Goal: Task Accomplishment & Management: Manage account settings

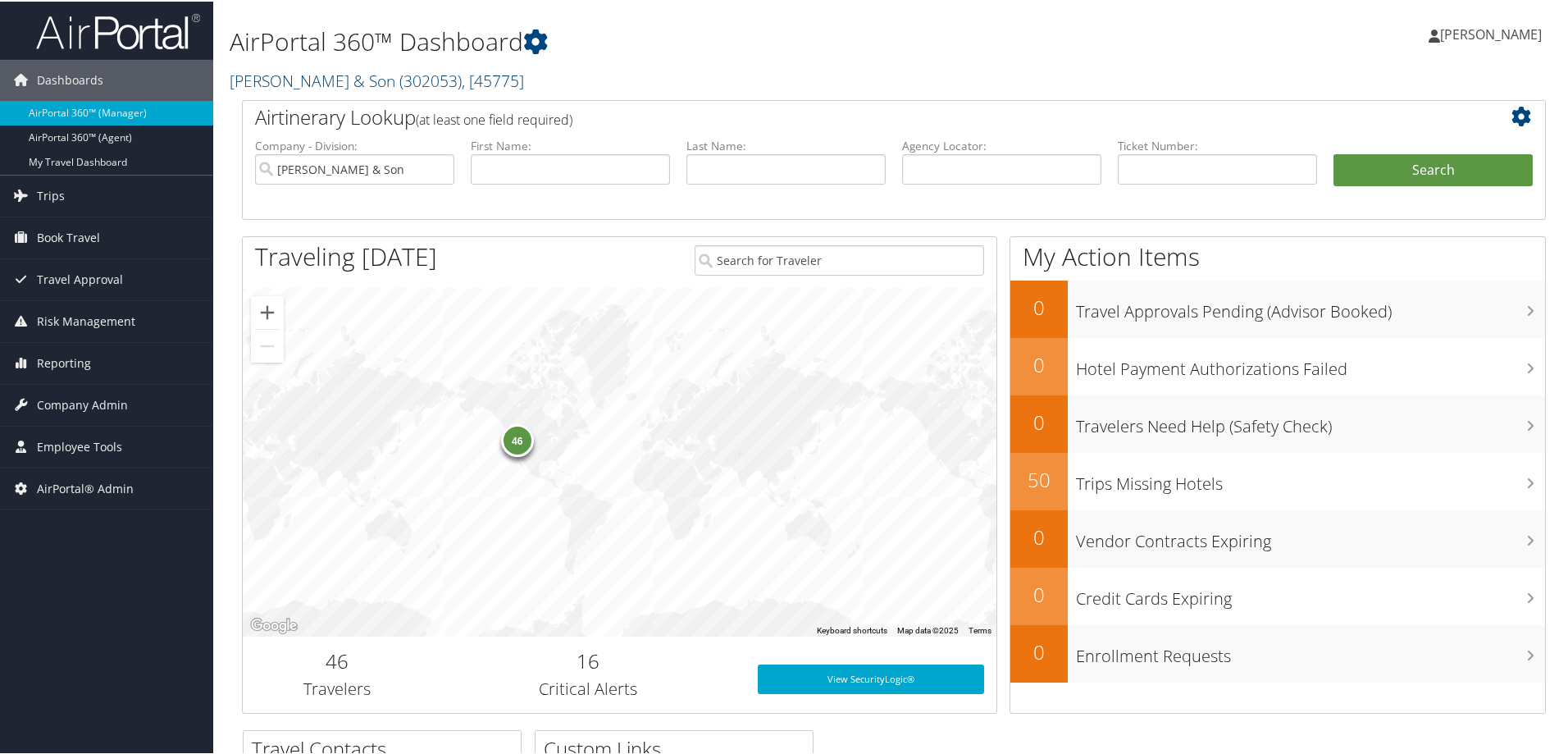
drag, startPoint x: 321, startPoint y: 77, endPoint x: 314, endPoint y: 89, distance: 13.9
click at [321, 79] on link "CH Guenther & Son ( 302053 ) , [ 45775 ]" at bounding box center [377, 79] width 294 height 22
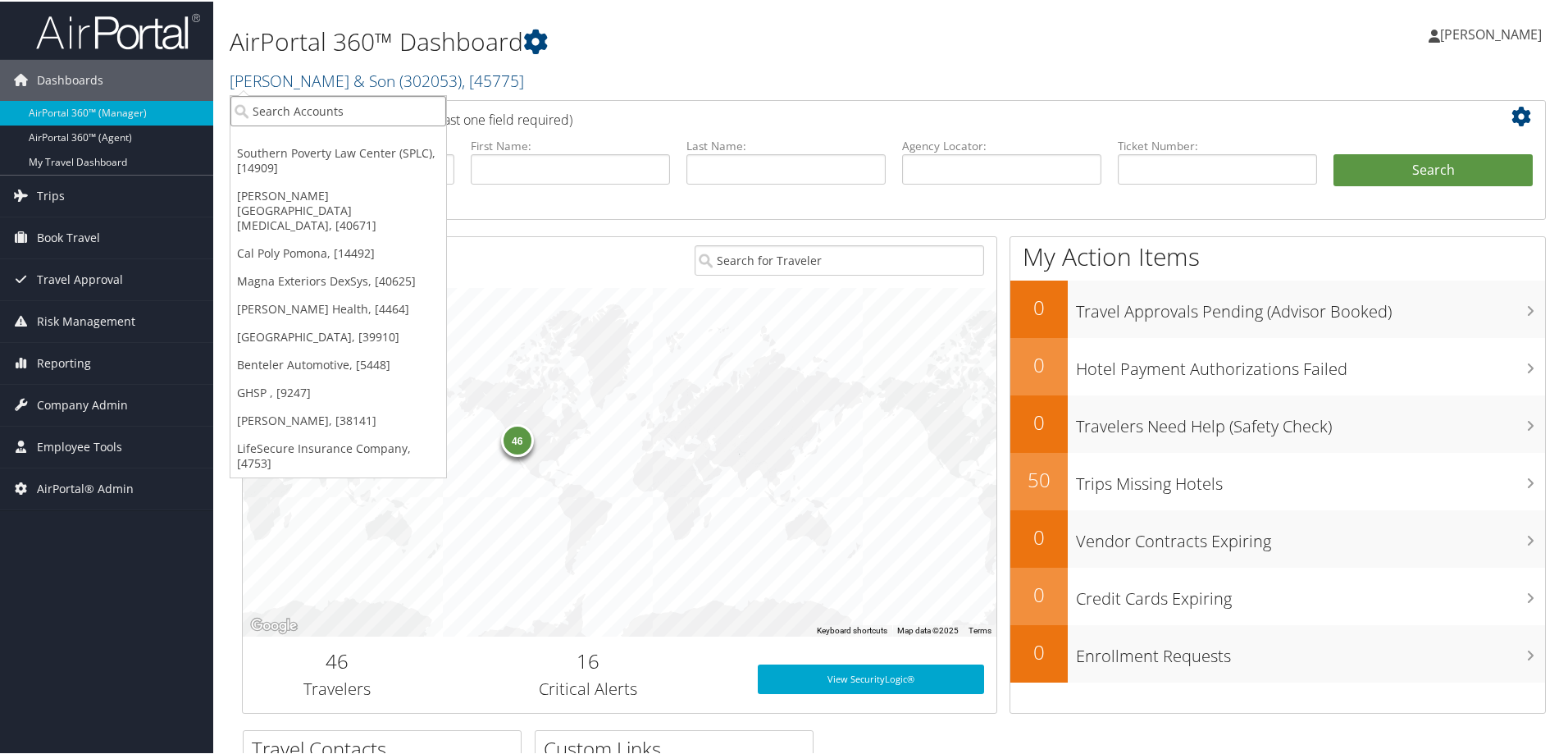
click at [303, 104] on input "search" at bounding box center [338, 110] width 216 height 31
type input "hartzell"
click at [321, 144] on div "Hartzell Engine Tech (003266), [15021]" at bounding box center [365, 139] width 289 height 15
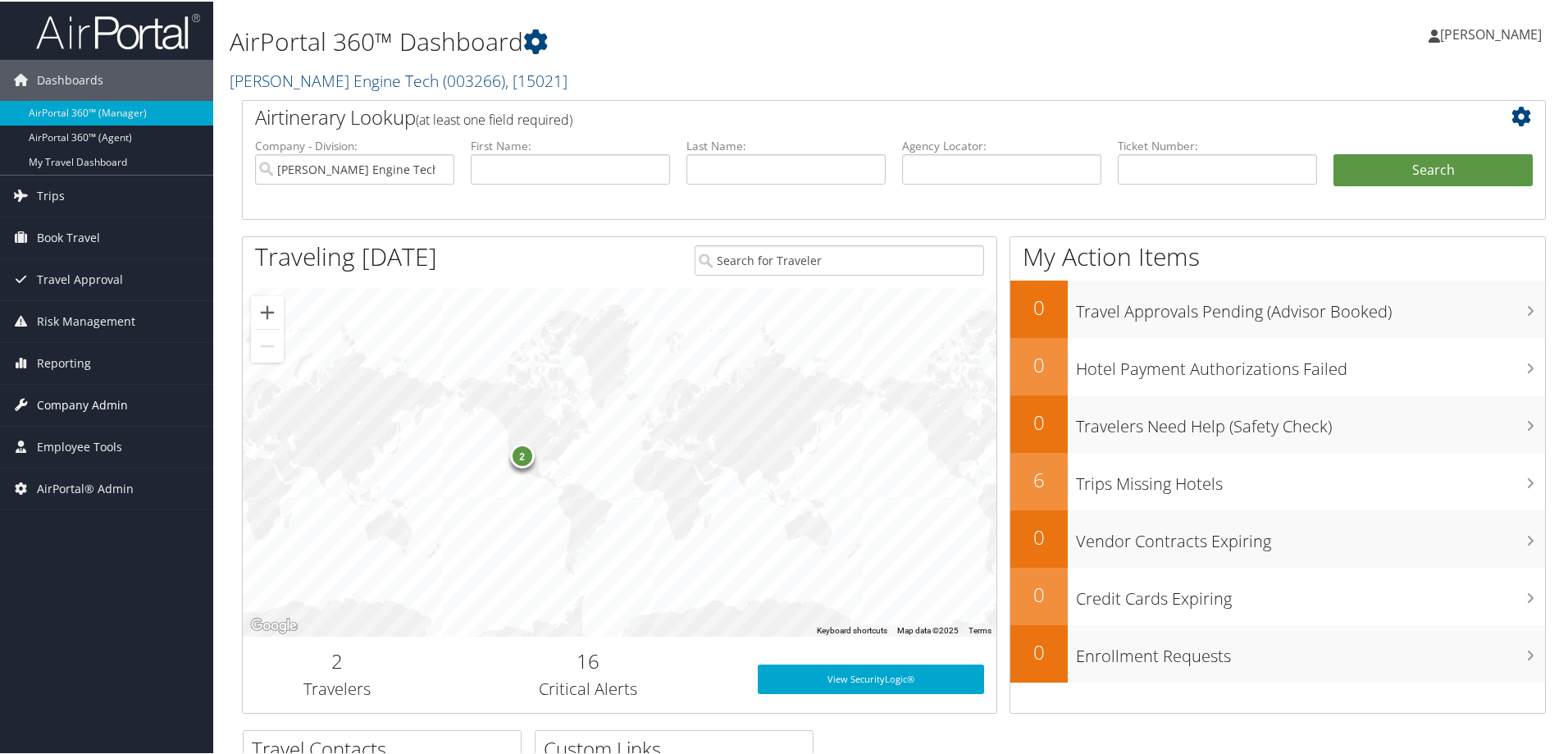
click at [96, 365] on span "Company Admin" at bounding box center [82, 404] width 91 height 41
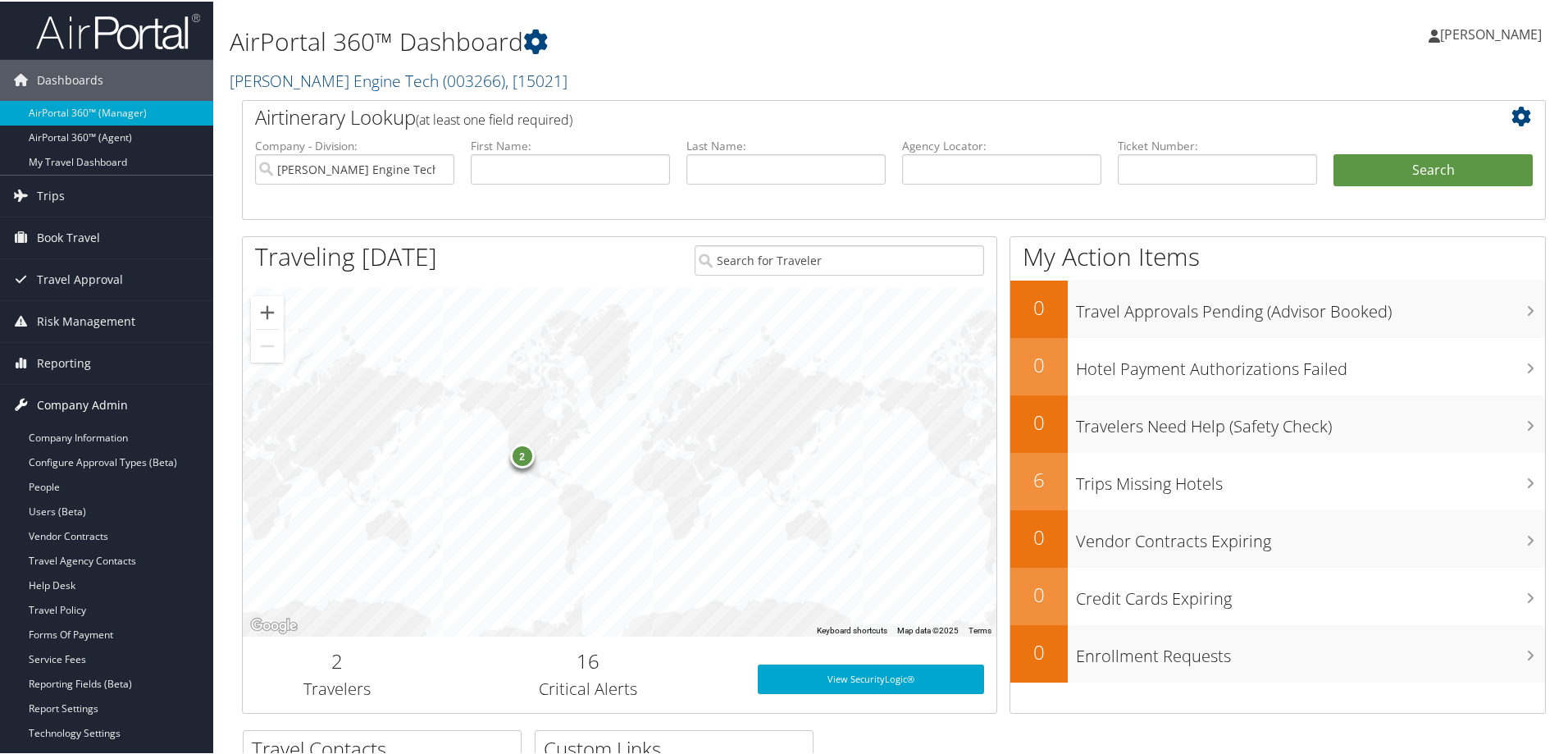
scroll to position [110, 0]
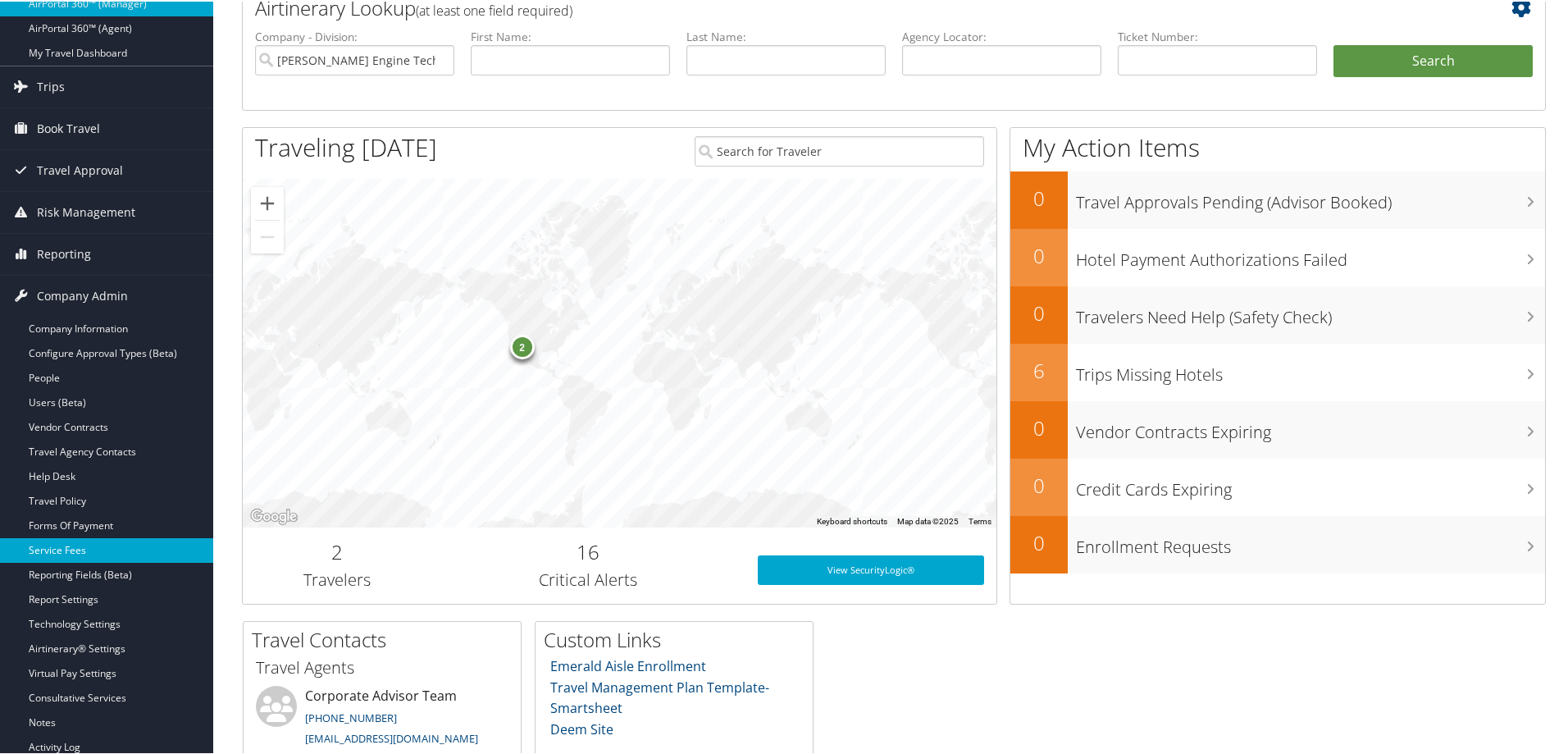
click at [71, 365] on link "Service Fees" at bounding box center [107, 548] width 213 height 25
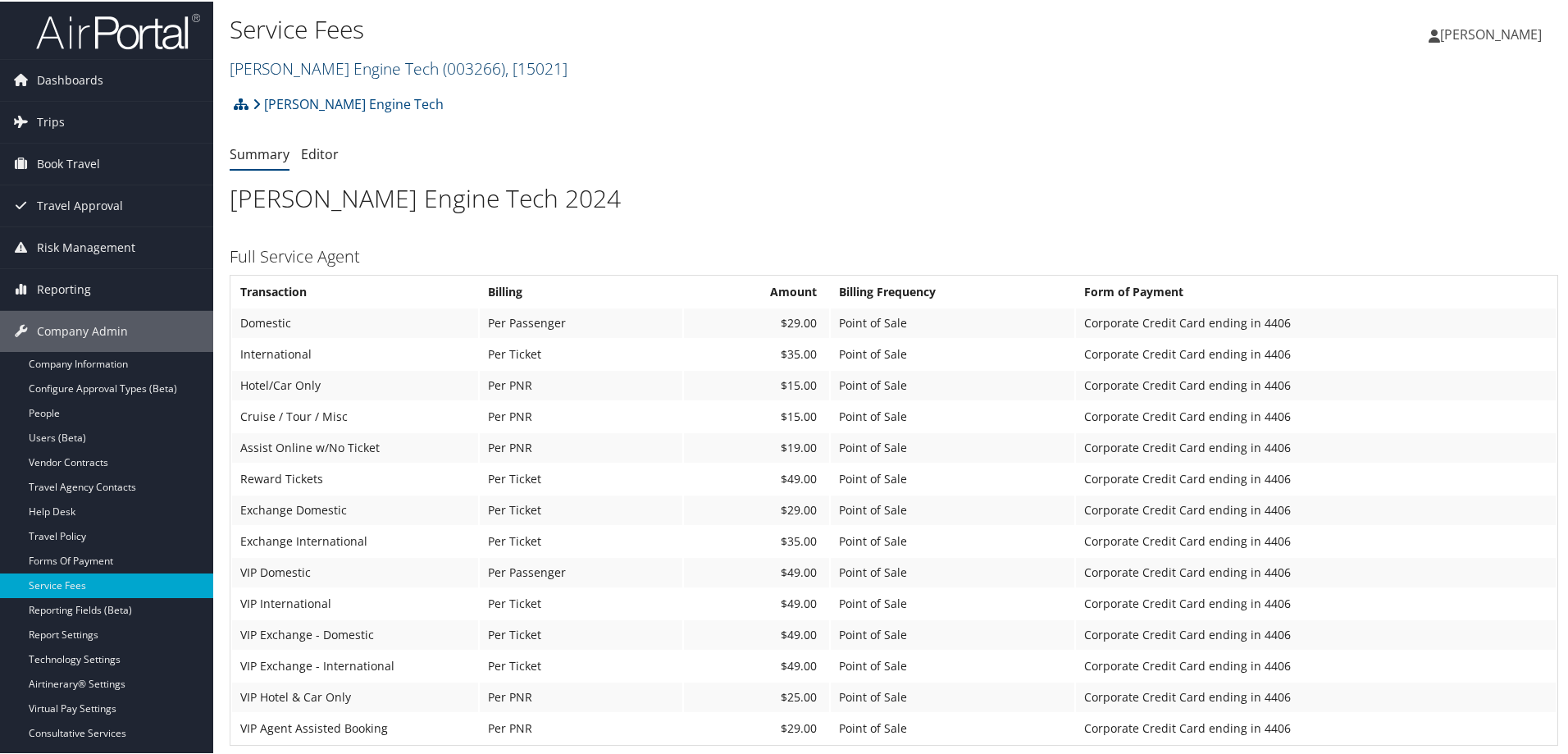
click at [336, 60] on link "[PERSON_NAME] Engine Tech ( 003266 ) , [ 15021 ]" at bounding box center [399, 67] width 337 height 22
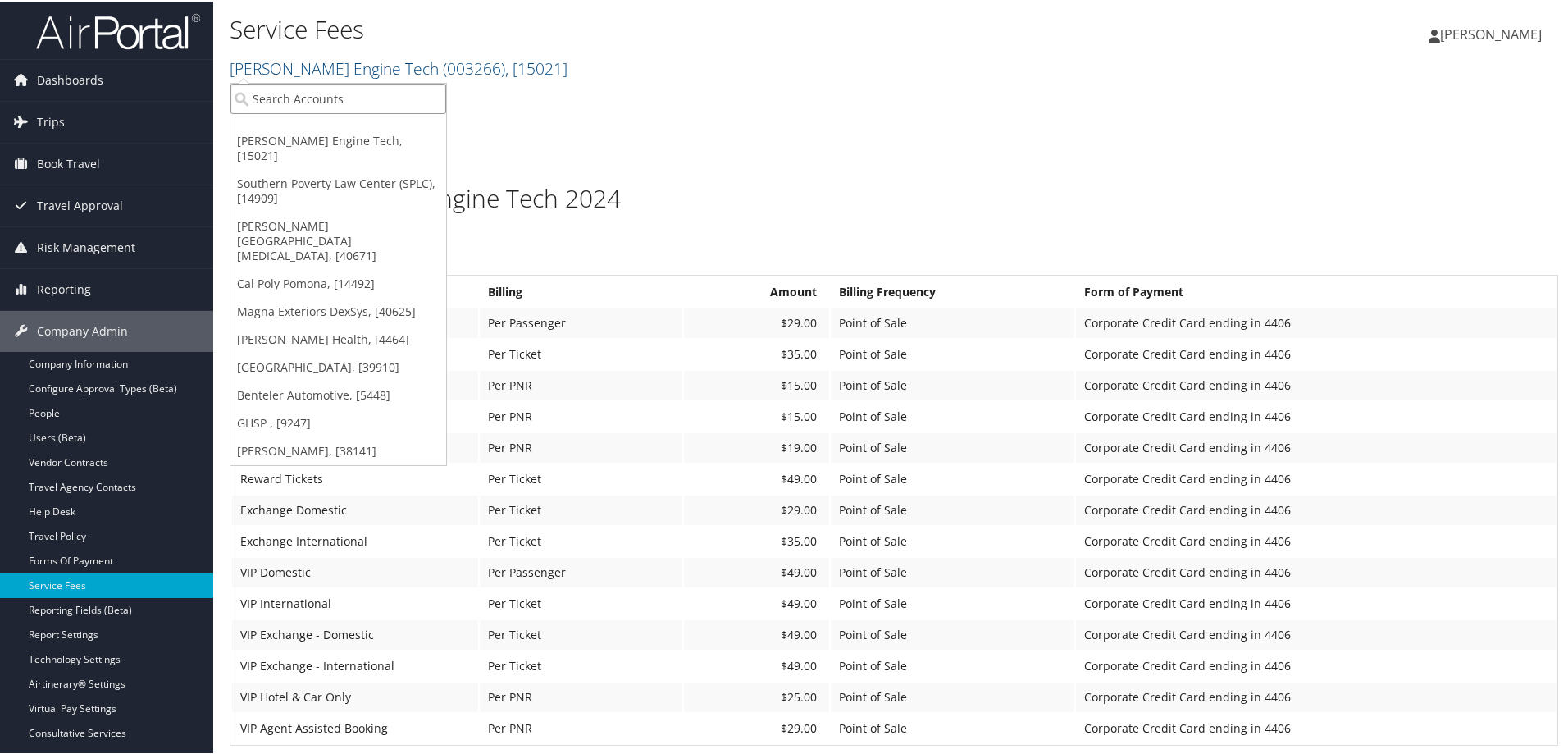
click at [322, 93] on input "search" at bounding box center [338, 97] width 216 height 31
type input "medical"
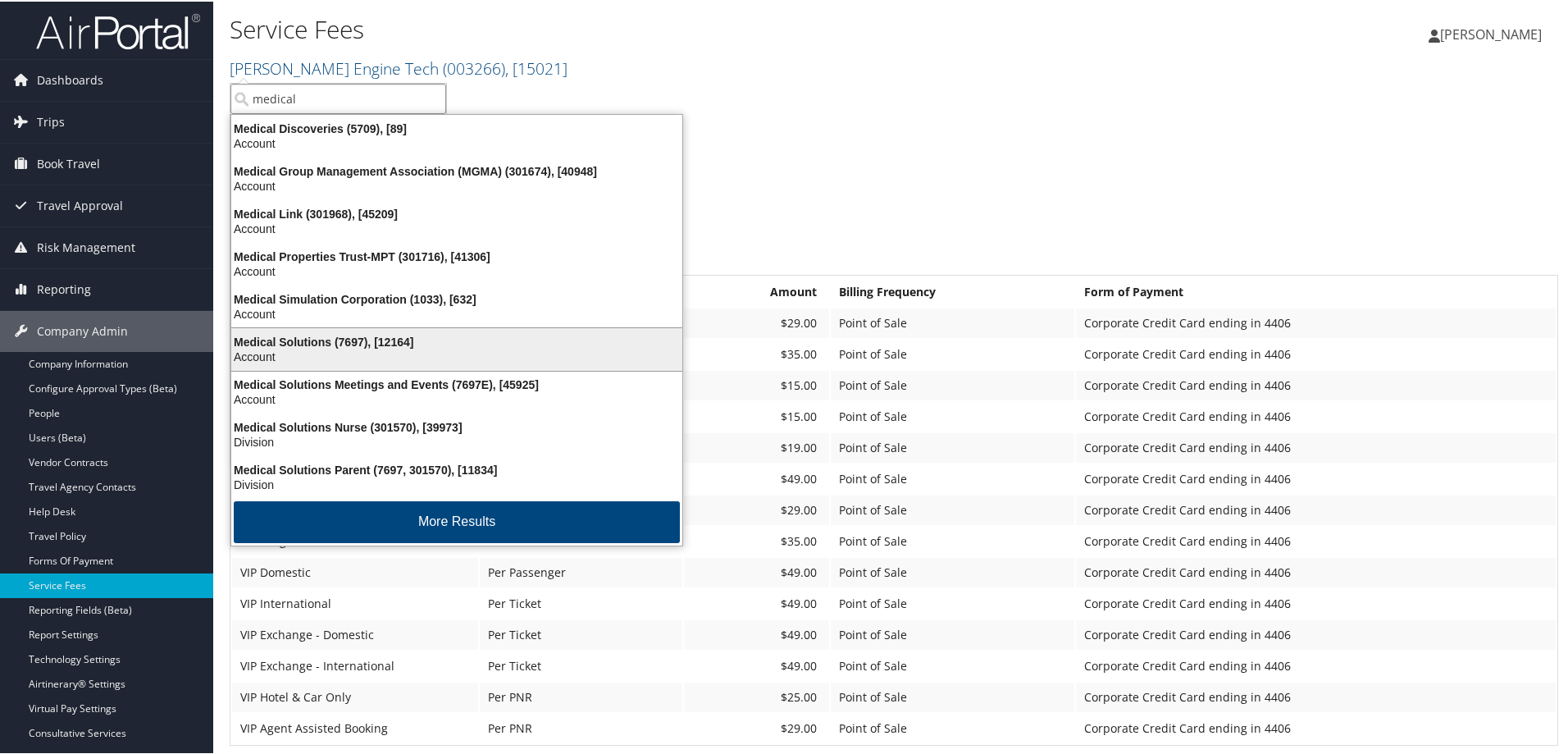
click at [324, 339] on div "Medical Solutions (7697), [12164]" at bounding box center [456, 339] width 471 height 15
